Goal: Information Seeking & Learning: Learn about a topic

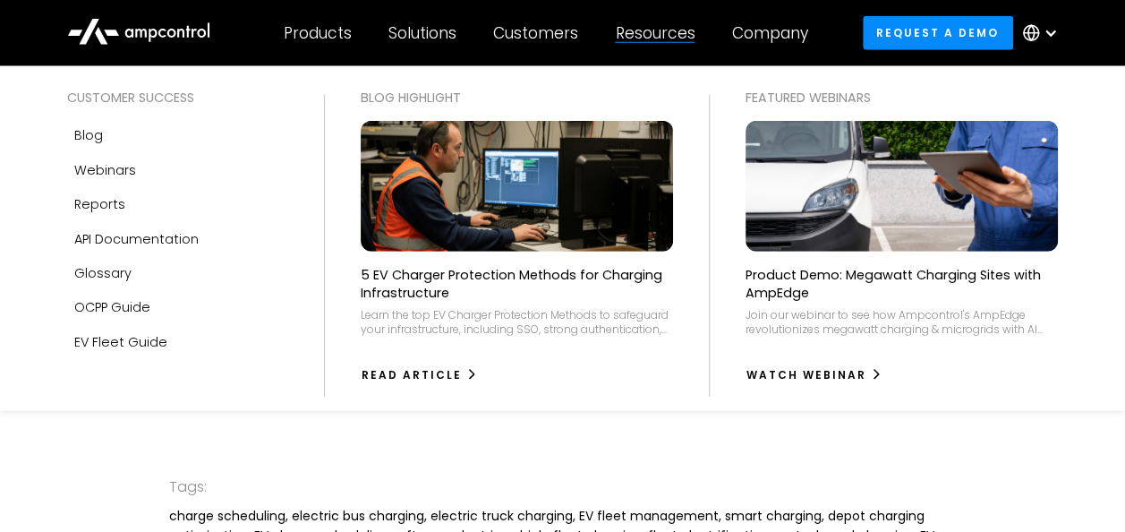
scroll to position [2489, 0]
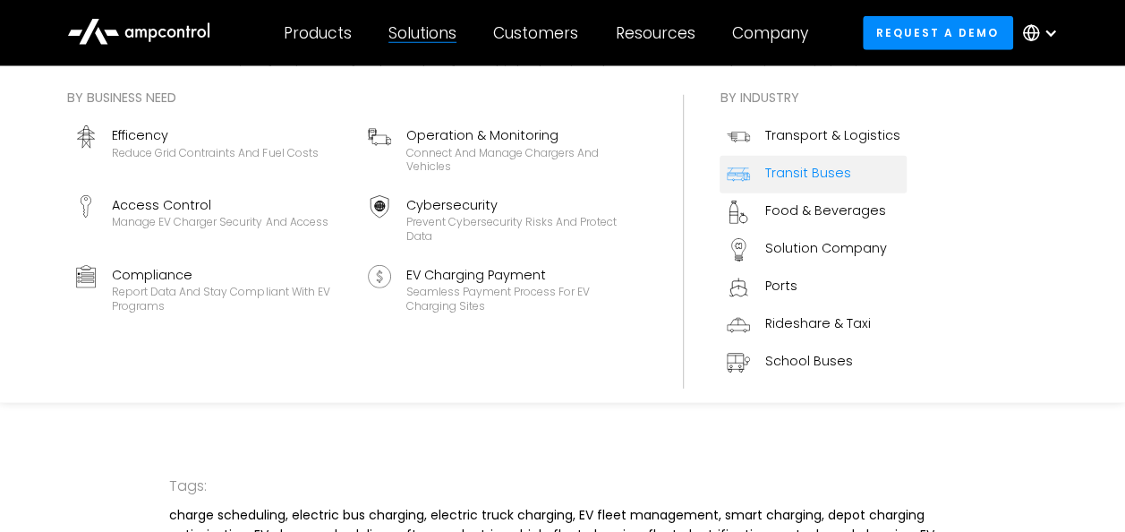
click at [816, 171] on div "Transit Buses" at bounding box center [808, 173] width 86 height 20
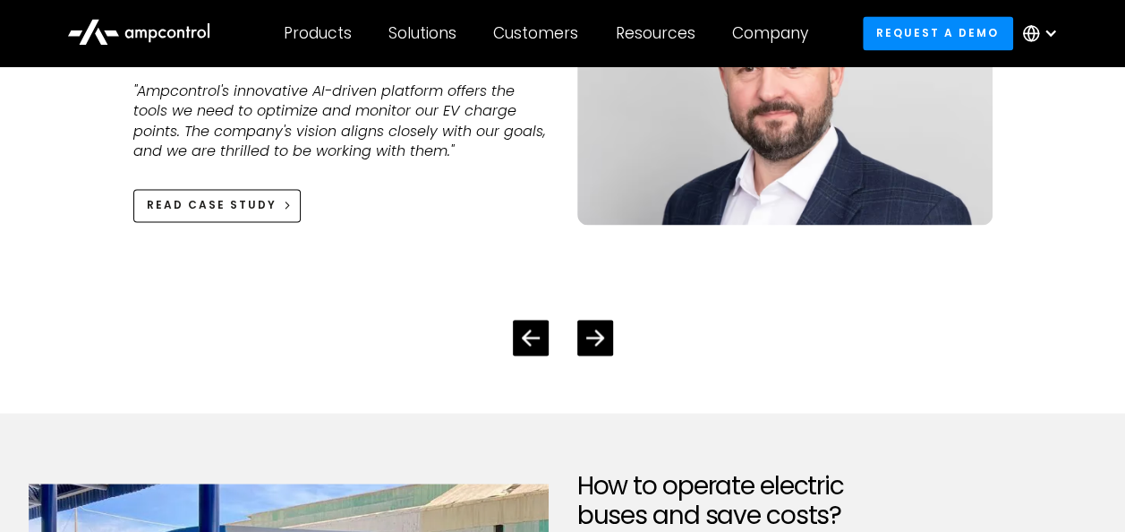
scroll to position [4690, 0]
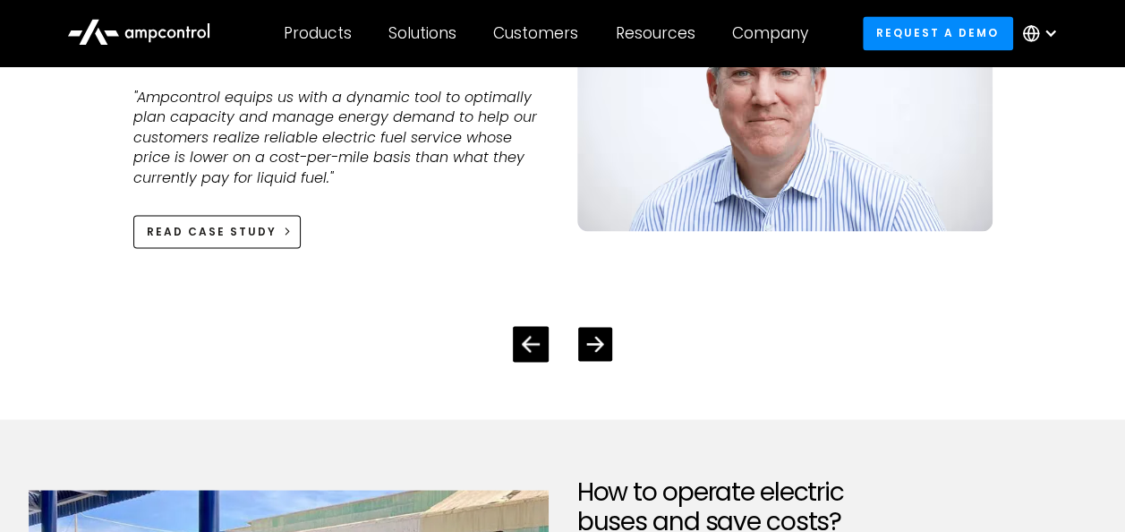
click at [599, 335] on icon "Next slide" at bounding box center [594, 343] width 17 height 17
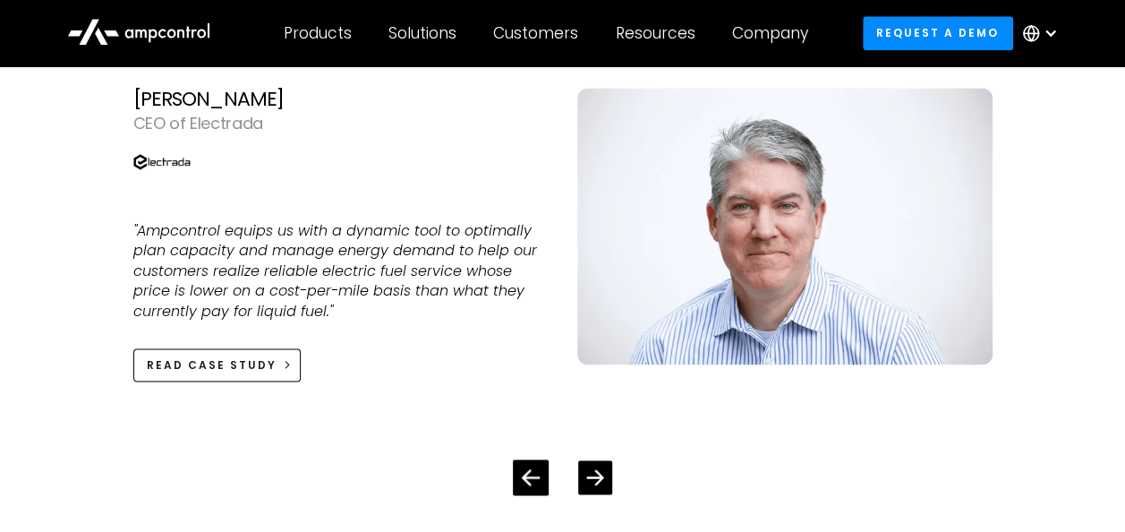
scroll to position [4559, 0]
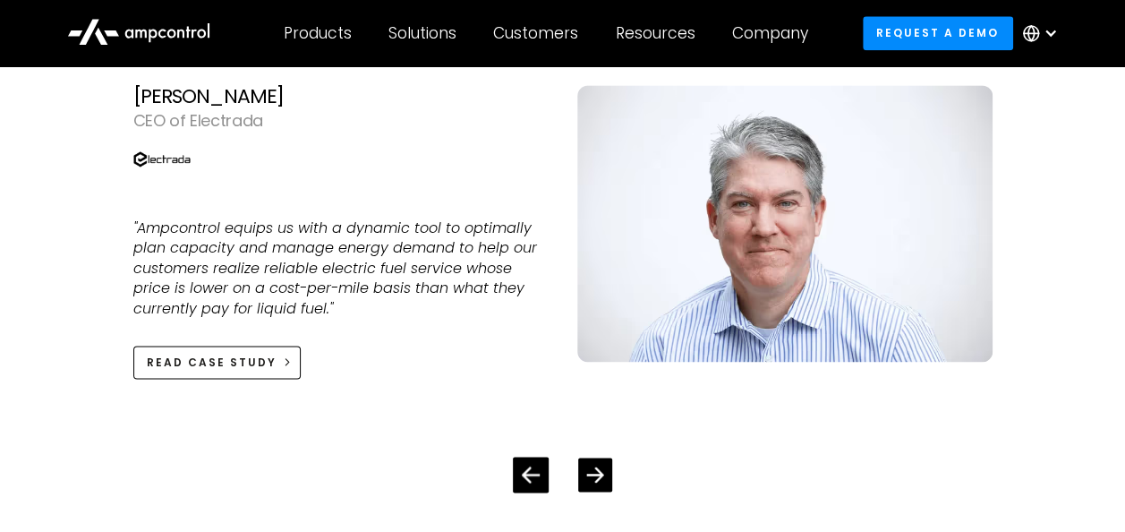
click at [600, 457] on div "Next slide" at bounding box center [595, 474] width 34 height 34
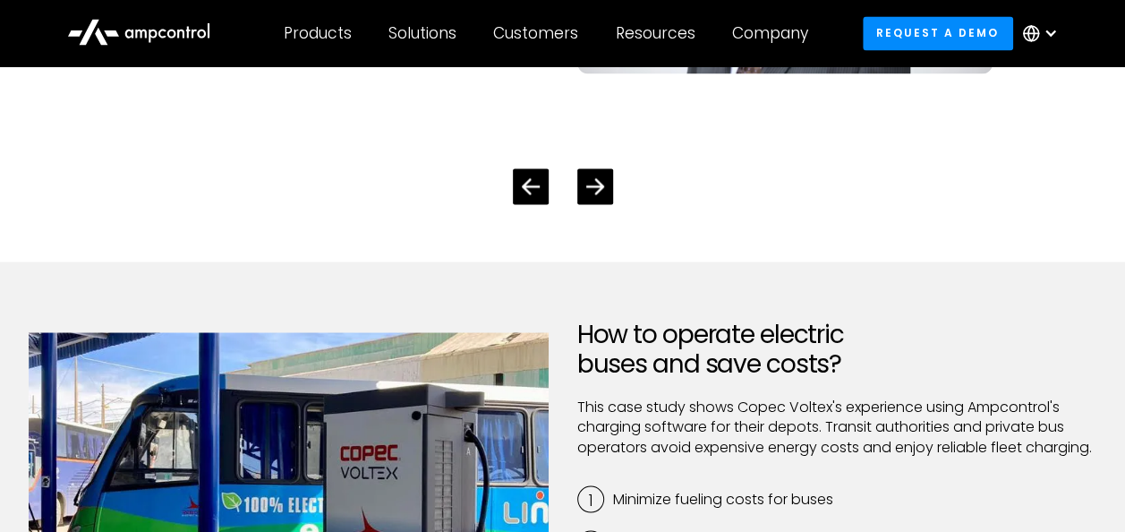
scroll to position [4849, 0]
click at [594, 176] on icon "Next slide" at bounding box center [594, 184] width 17 height 17
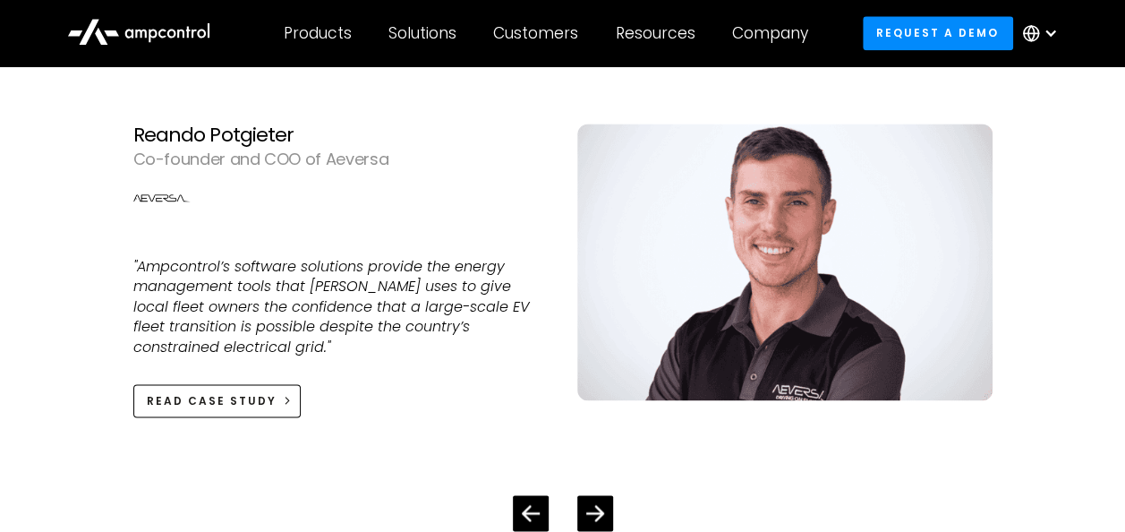
scroll to position [4538, 0]
